Goal: Transaction & Acquisition: Purchase product/service

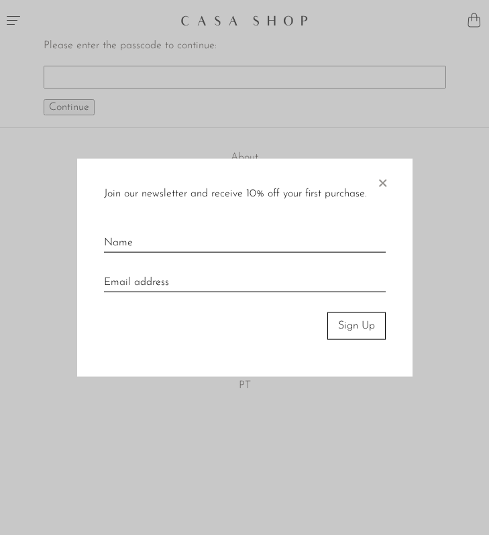
paste input "EARLY"
type input "EARLY"
click at [382, 186] on span "×" at bounding box center [382, 180] width 13 height 43
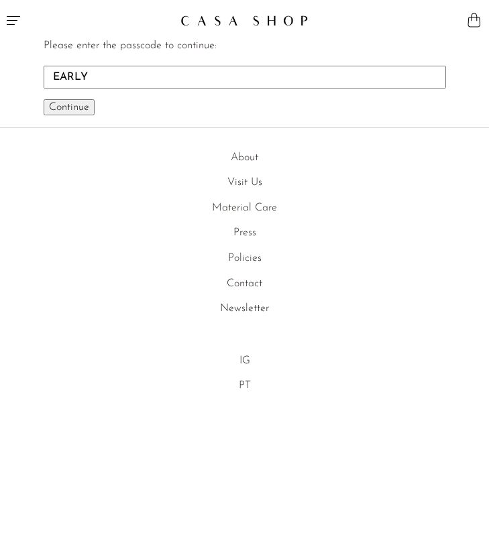
click at [72, 110] on span "Continue" at bounding box center [69, 107] width 40 height 11
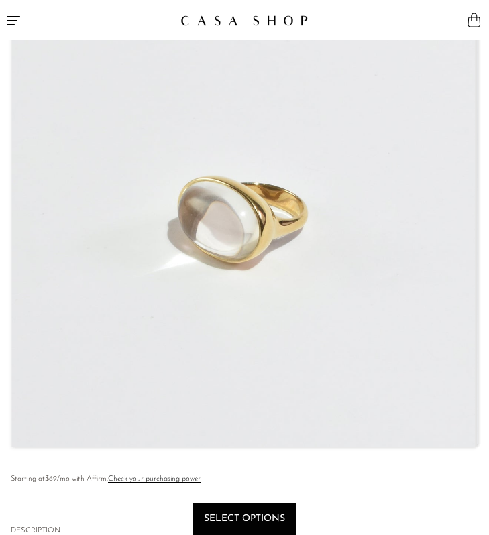
scroll to position [121, 0]
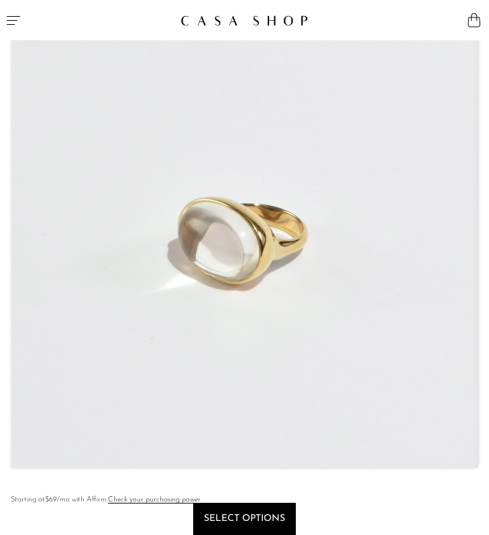
click at [349, 149] on img at bounding box center [243, 235] width 464 height 465
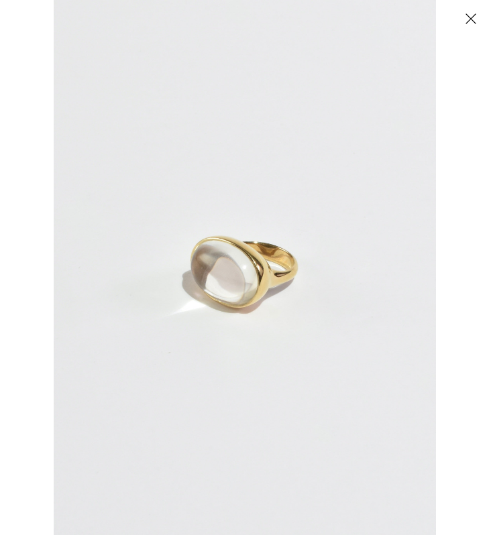
scroll to position [27, 0]
click at [474, 22] on button "Close" at bounding box center [470, 18] width 23 height 23
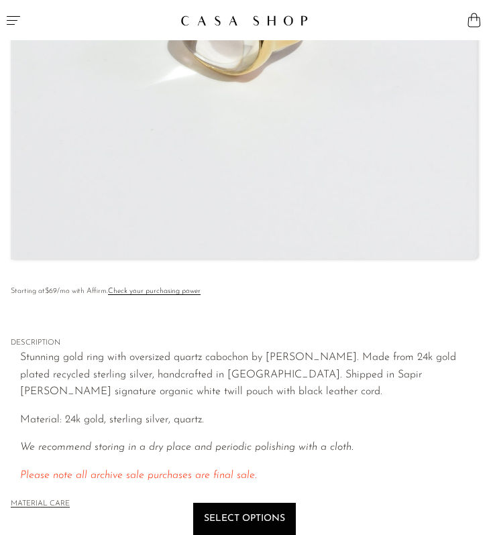
scroll to position [223, 0]
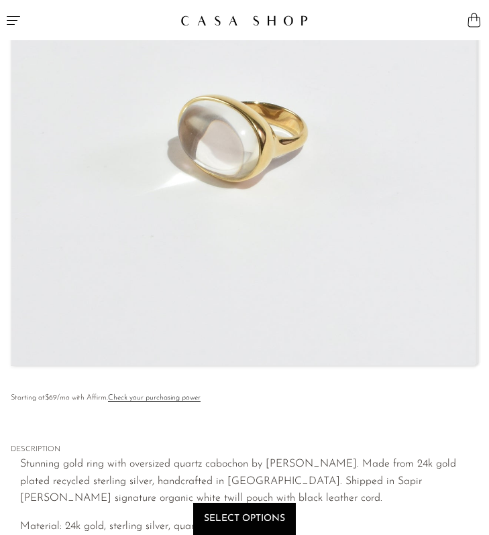
click at [429, 154] on img at bounding box center [243, 133] width 464 height 465
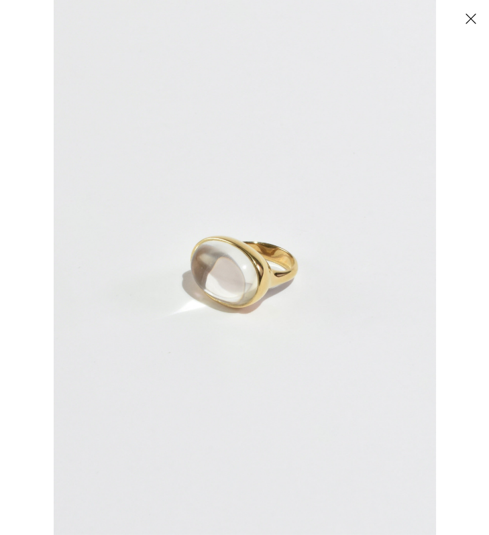
click at [468, 20] on button "Close" at bounding box center [470, 18] width 23 height 23
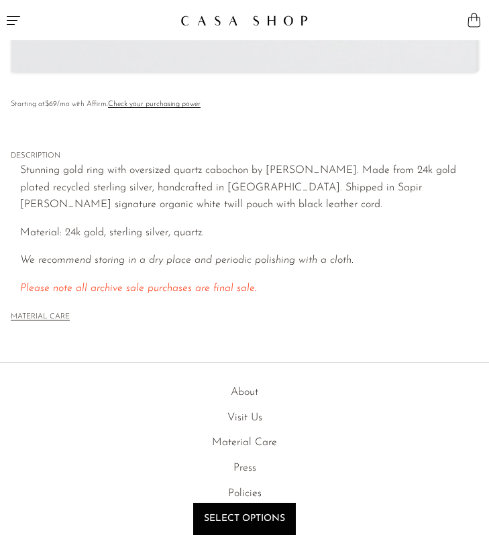
scroll to position [692, 0]
